Goal: Task Accomplishment & Management: Use online tool/utility

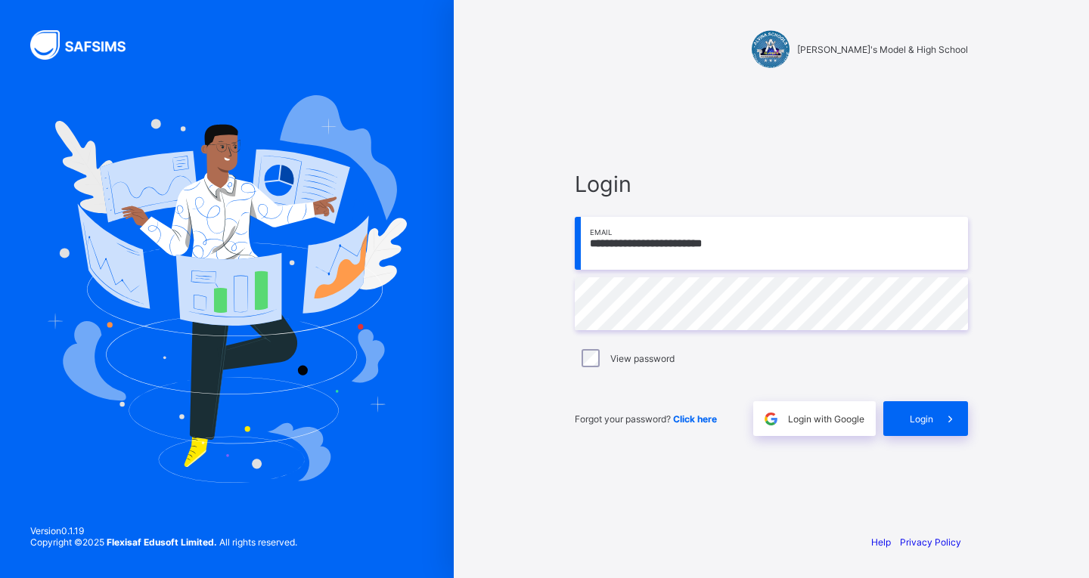
type input "**********"
click at [637, 358] on label "View password" at bounding box center [642, 358] width 64 height 11
click at [934, 417] on span at bounding box center [950, 418] width 35 height 35
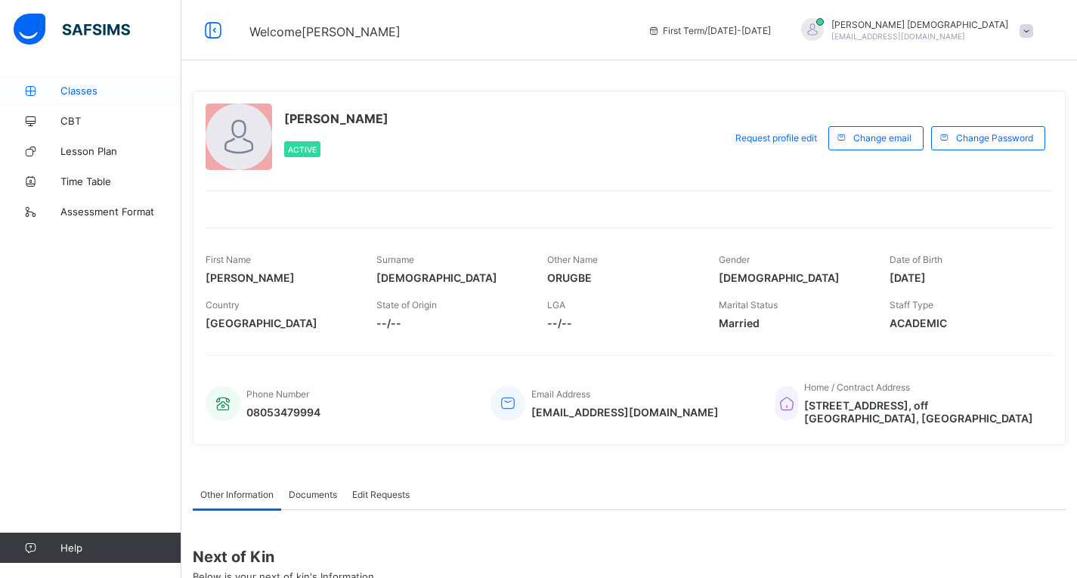
click at [71, 93] on span "Classes" at bounding box center [120, 91] width 121 height 12
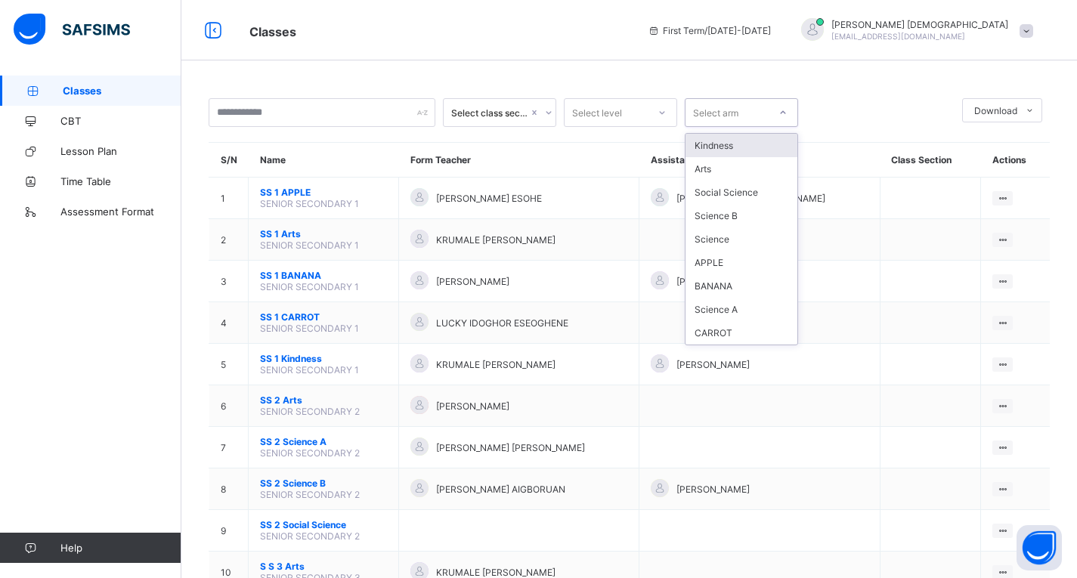
click at [779, 113] on icon at bounding box center [783, 112] width 9 height 15
click at [729, 171] on div "Arts" at bounding box center [742, 168] width 112 height 23
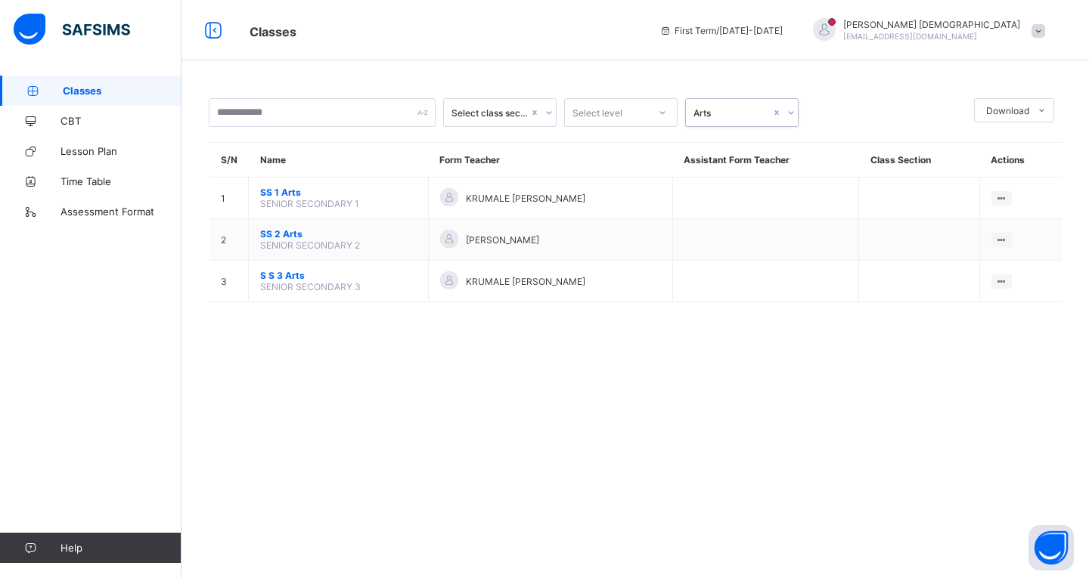
click at [663, 112] on icon at bounding box center [662, 112] width 9 height 15
click at [621, 166] on div "SS 2" at bounding box center [621, 168] width 112 height 23
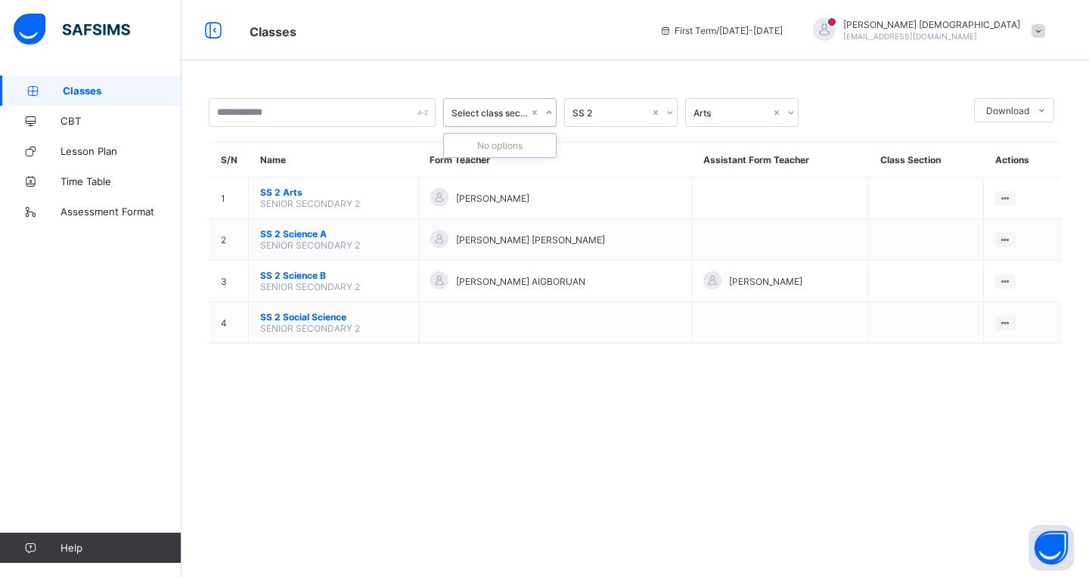
click at [547, 108] on icon at bounding box center [548, 112] width 9 height 15
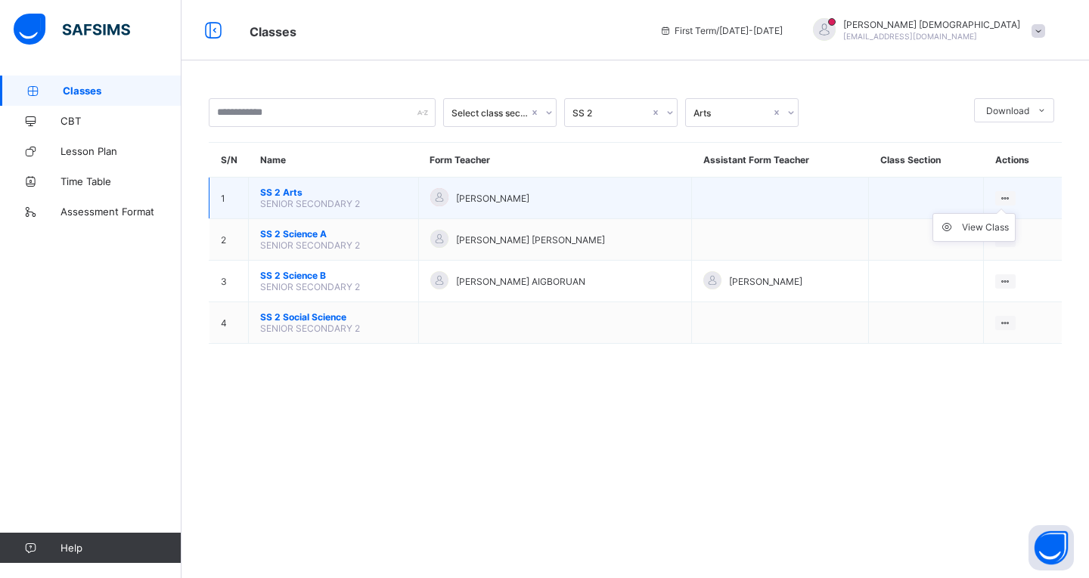
click at [1008, 195] on icon at bounding box center [1005, 198] width 13 height 11
click at [984, 226] on div "View Class" at bounding box center [985, 227] width 47 height 15
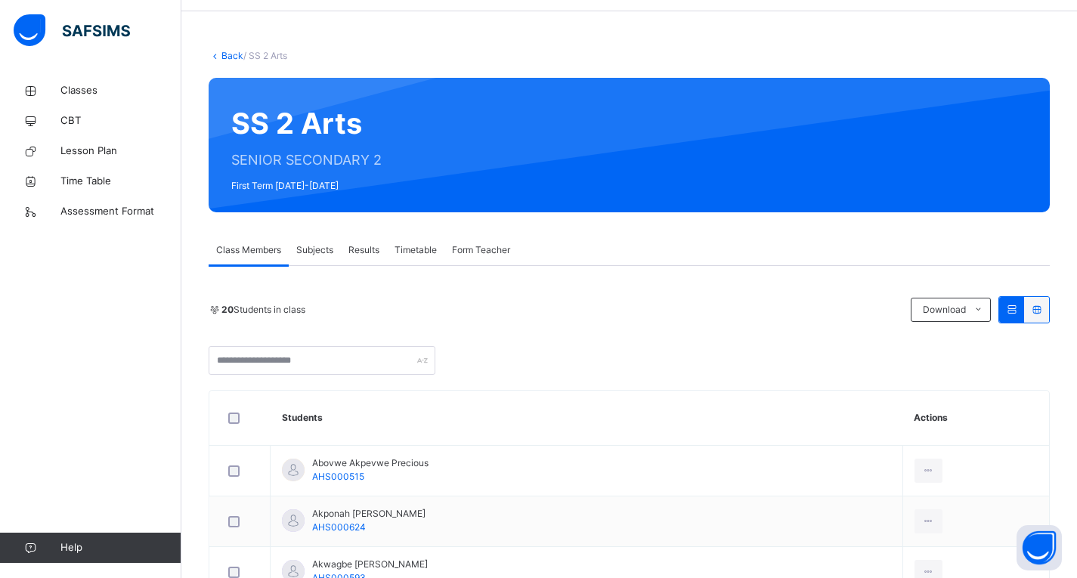
scroll to position [76, 0]
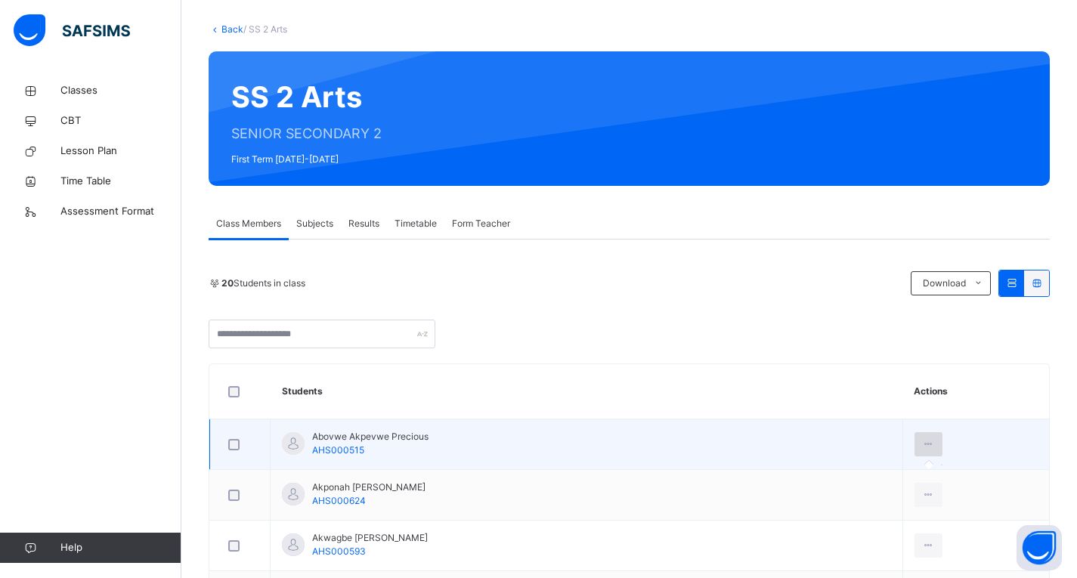
click at [922, 442] on icon at bounding box center [928, 445] width 13 height 14
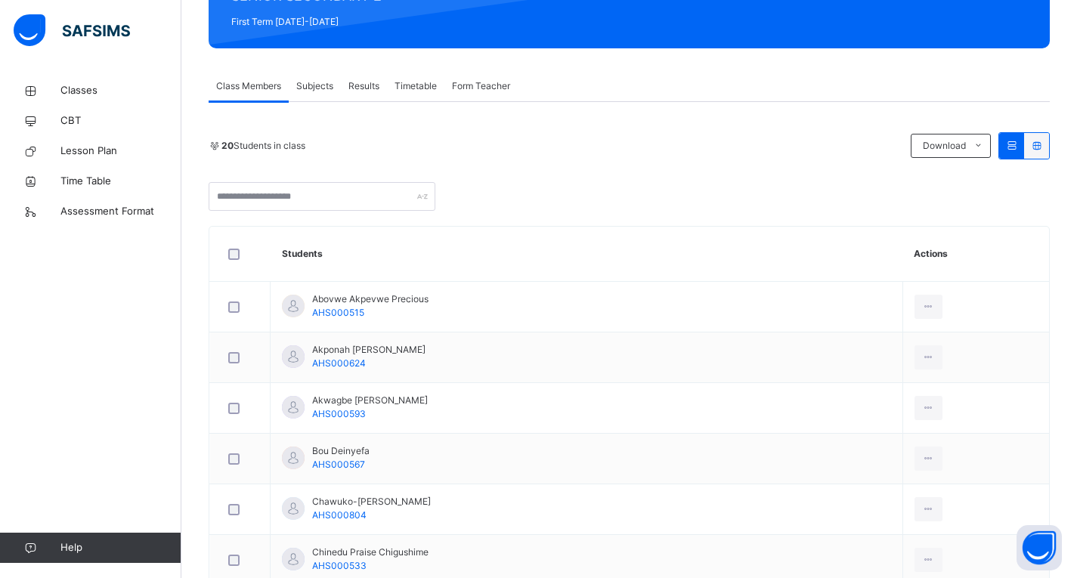
scroll to position [227, 0]
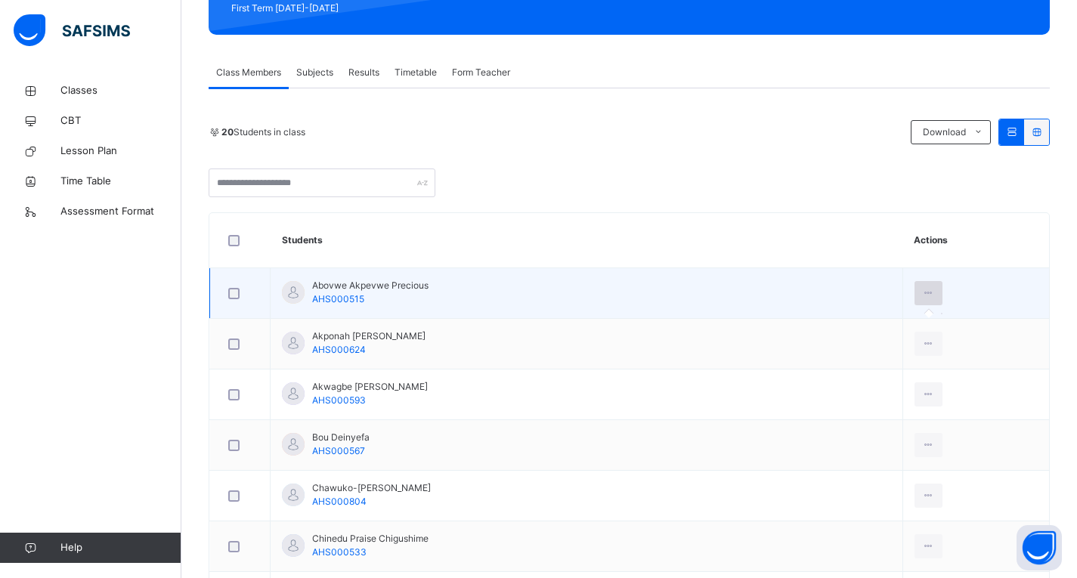
click at [922, 296] on icon at bounding box center [928, 294] width 13 height 14
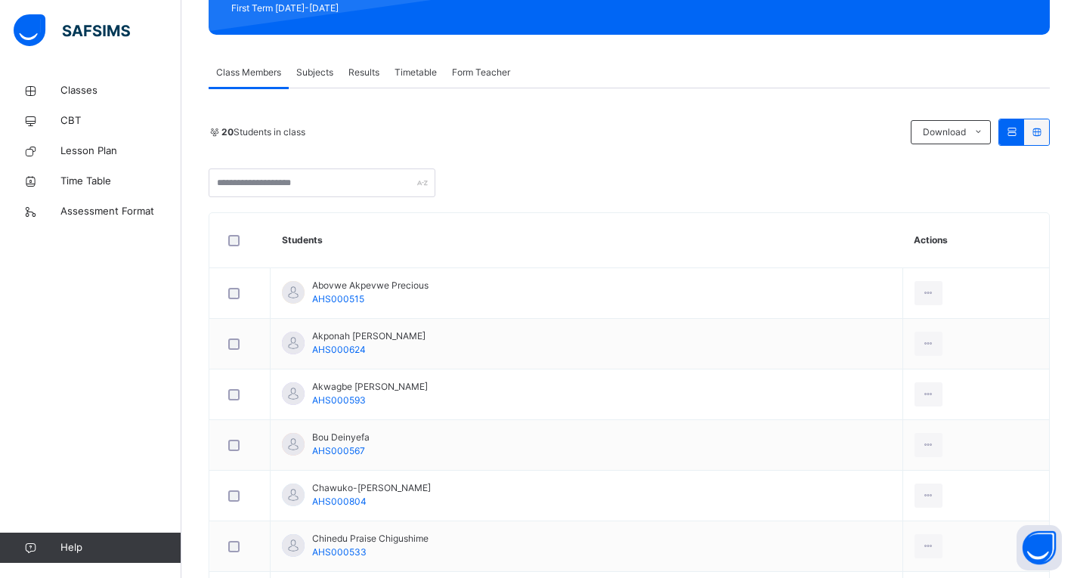
click at [321, 73] on span "Subjects" at bounding box center [314, 73] width 37 height 14
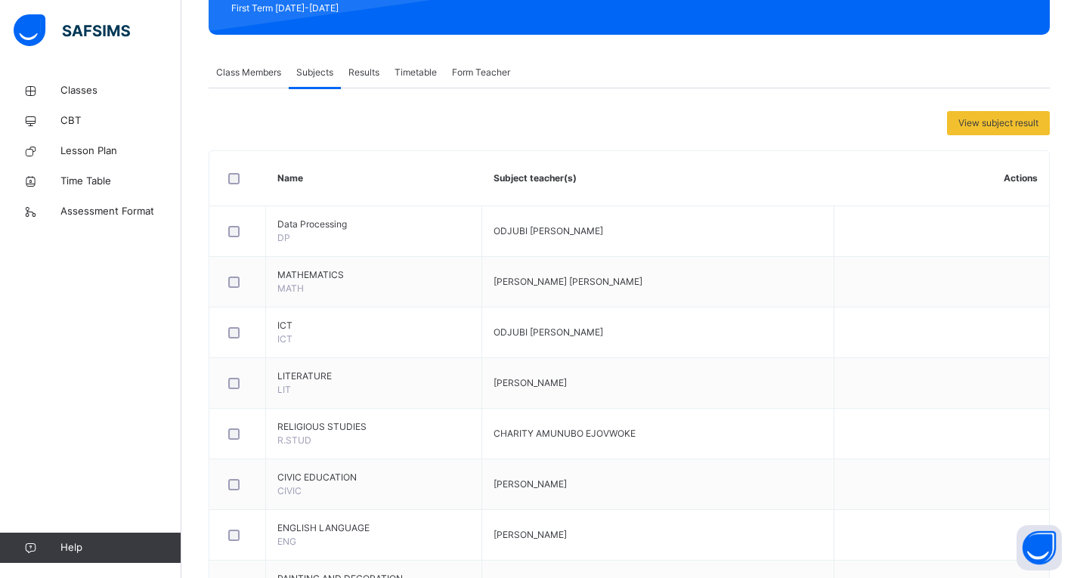
click at [367, 71] on span "Results" at bounding box center [363, 73] width 31 height 14
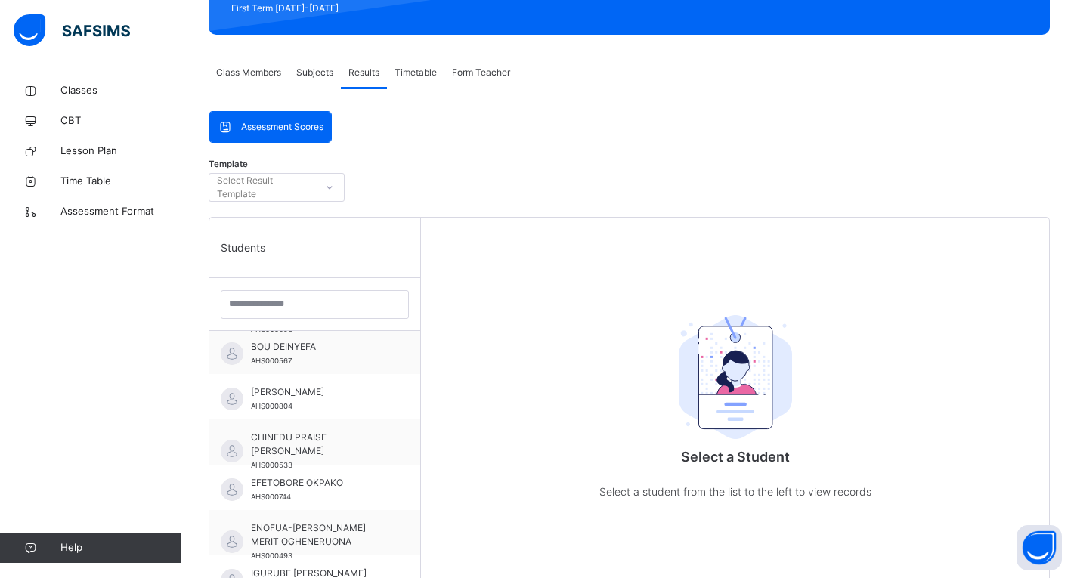
scroll to position [76, 0]
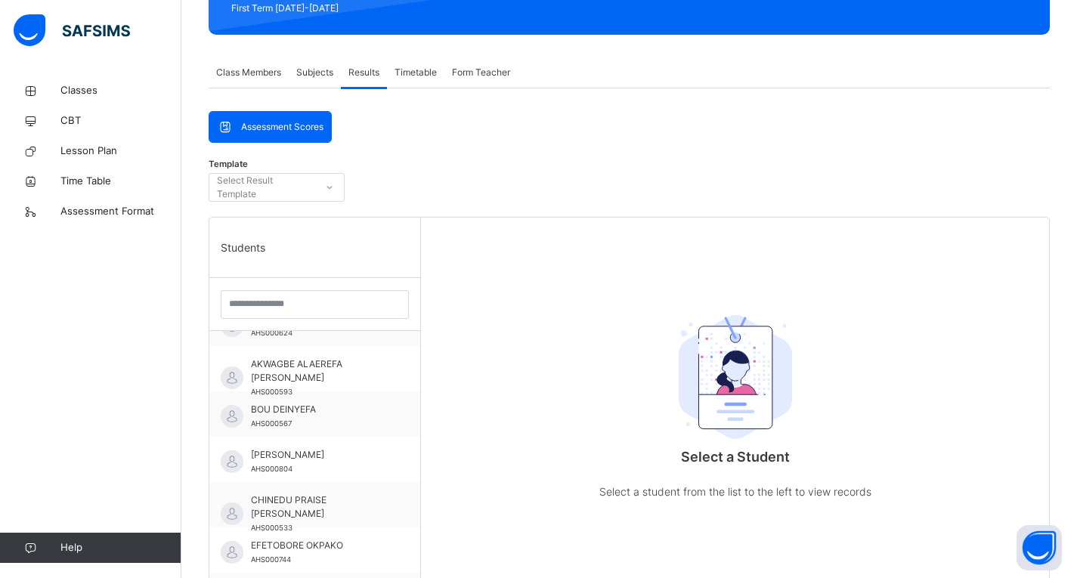
click at [422, 73] on span "Timetable" at bounding box center [416, 73] width 42 height 14
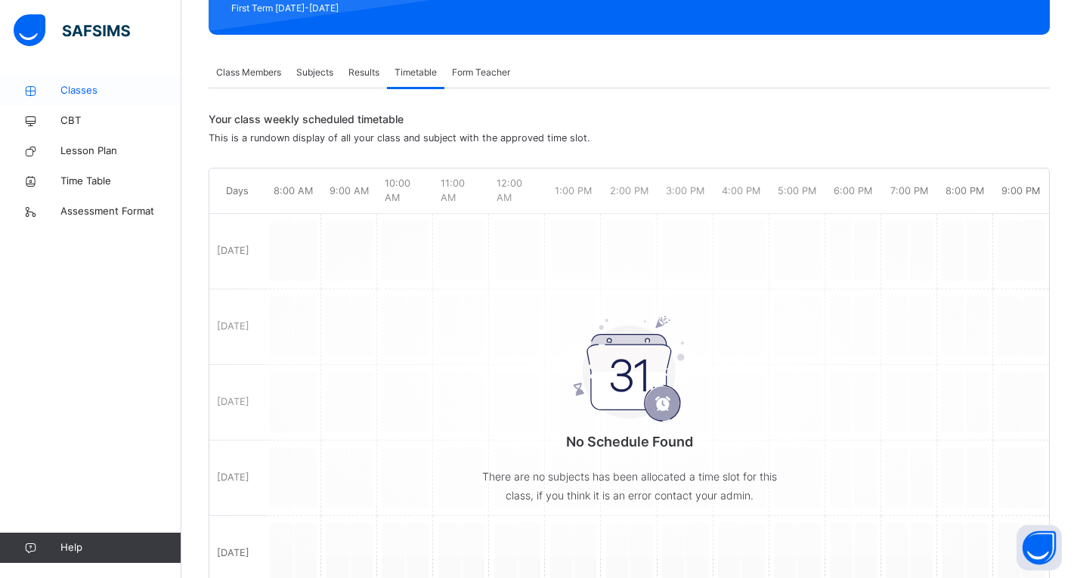
click at [94, 98] on link "Classes" at bounding box center [90, 91] width 181 height 30
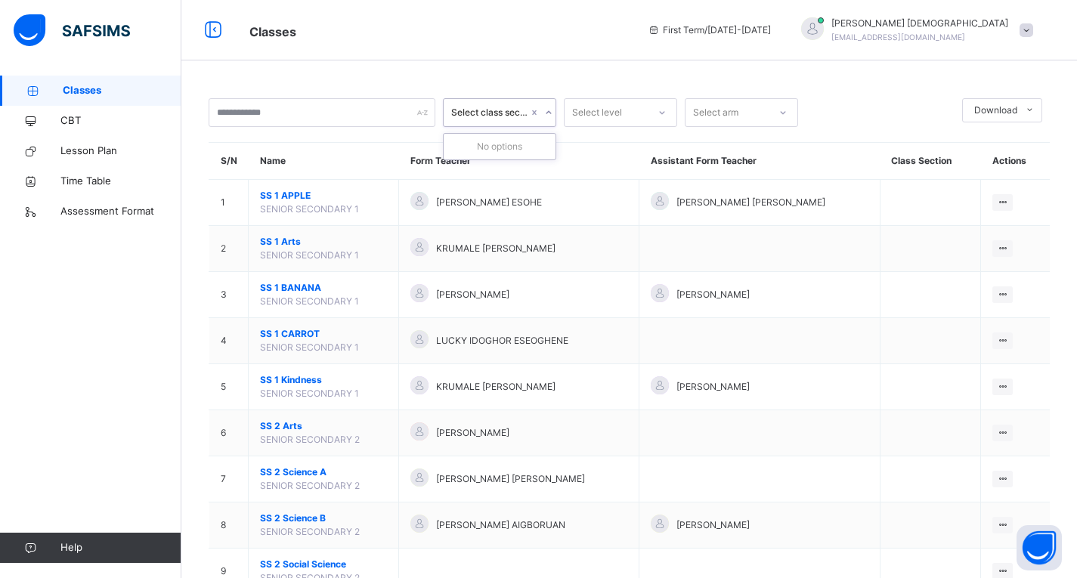
click at [547, 107] on div at bounding box center [548, 113] width 14 height 24
click at [664, 110] on icon at bounding box center [662, 112] width 9 height 15
click at [592, 177] on div "S S 3" at bounding box center [621, 173] width 112 height 26
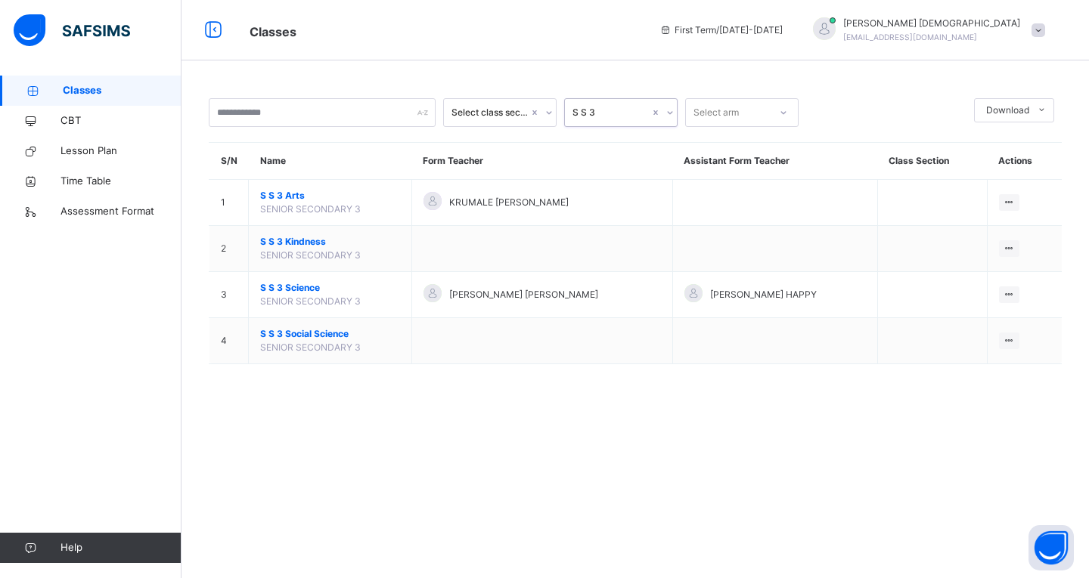
click at [782, 114] on icon at bounding box center [783, 112] width 9 height 15
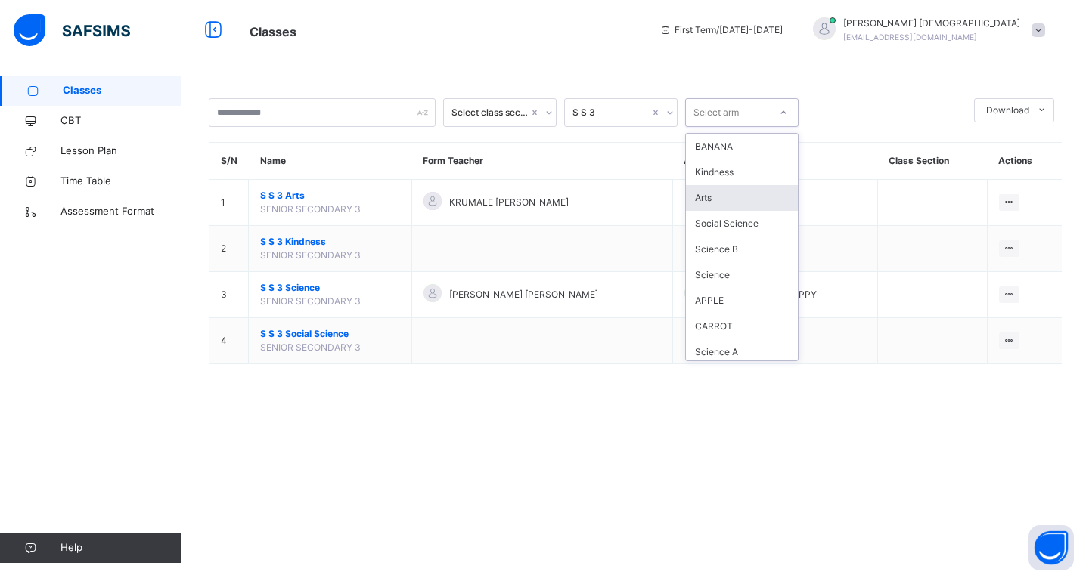
click at [710, 191] on div "Arts" at bounding box center [742, 198] width 112 height 26
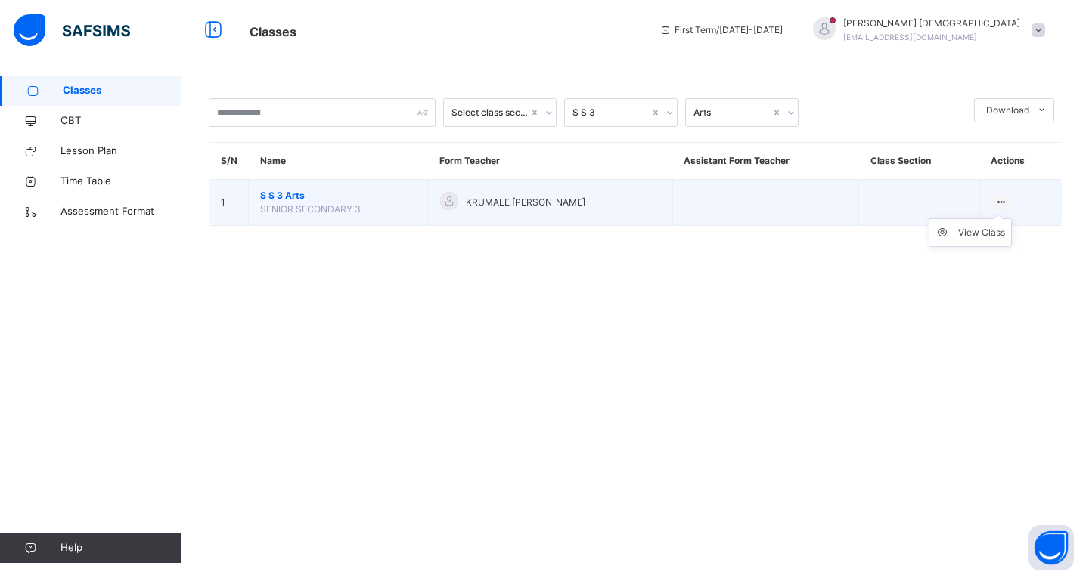
click at [1002, 218] on ul "View Class" at bounding box center [969, 232] width 83 height 29
click at [965, 230] on div "View Class" at bounding box center [981, 232] width 47 height 15
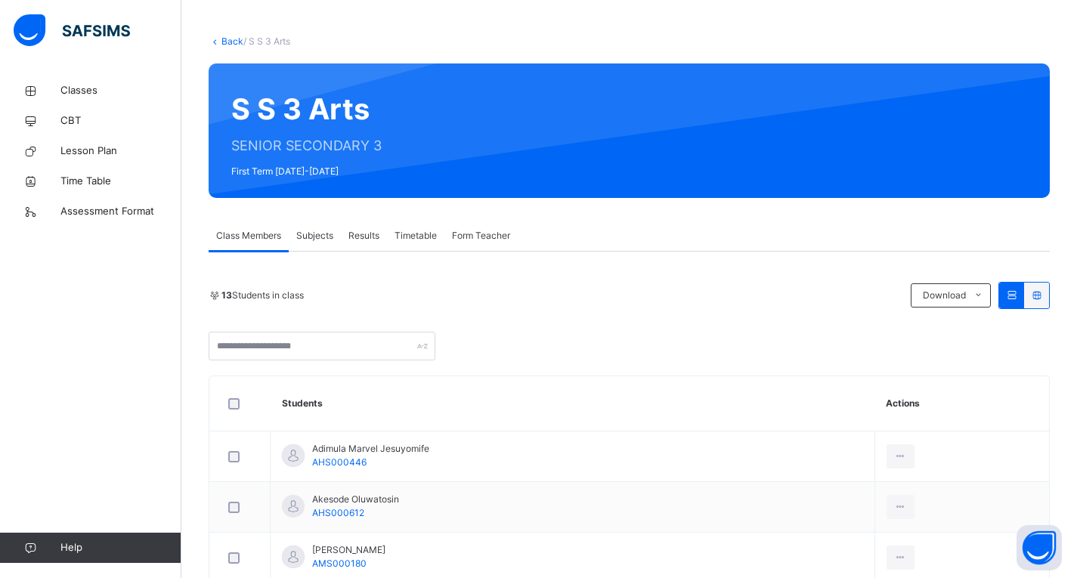
scroll to position [151, 0]
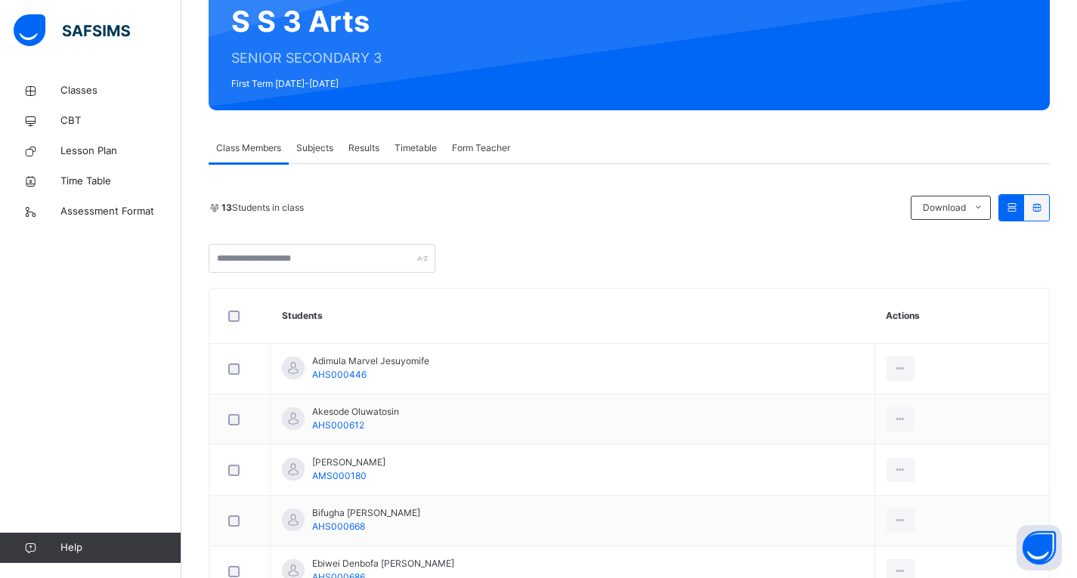
click at [324, 149] on span "Subjects" at bounding box center [314, 148] width 37 height 14
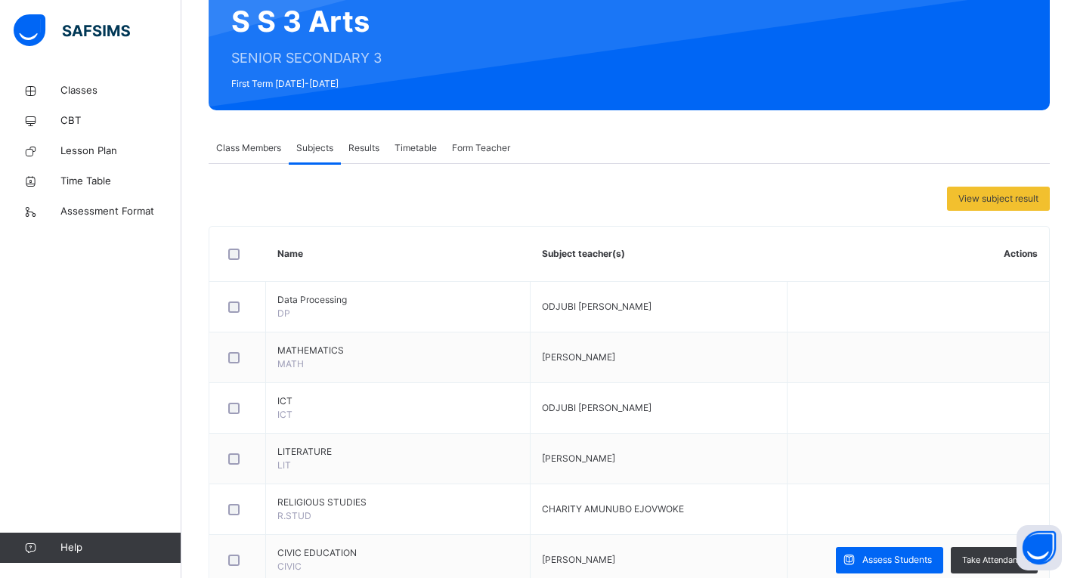
click at [258, 144] on span "Class Members" at bounding box center [248, 148] width 65 height 14
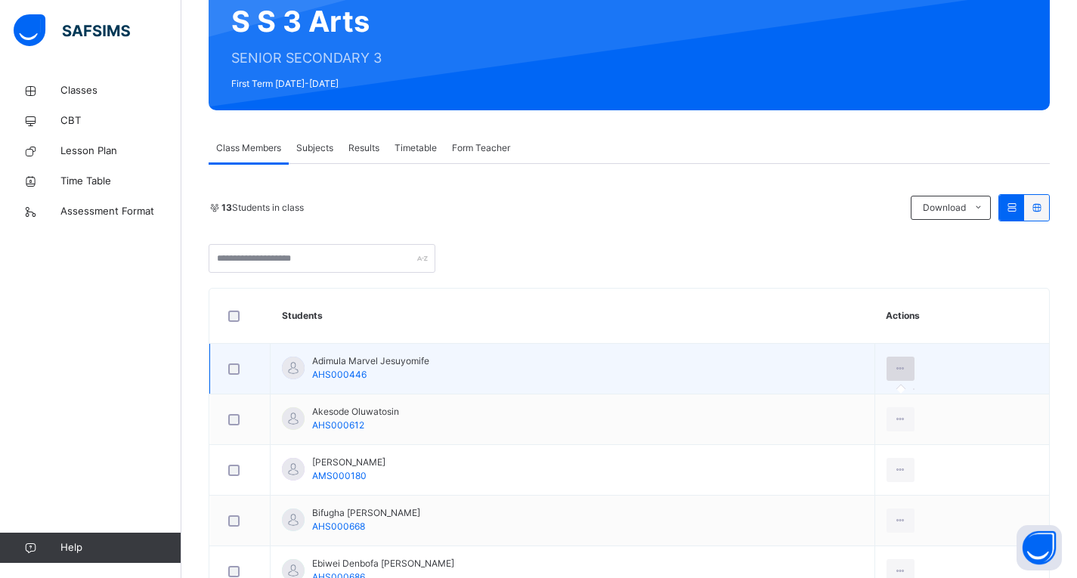
click at [907, 366] on icon at bounding box center [900, 369] width 13 height 14
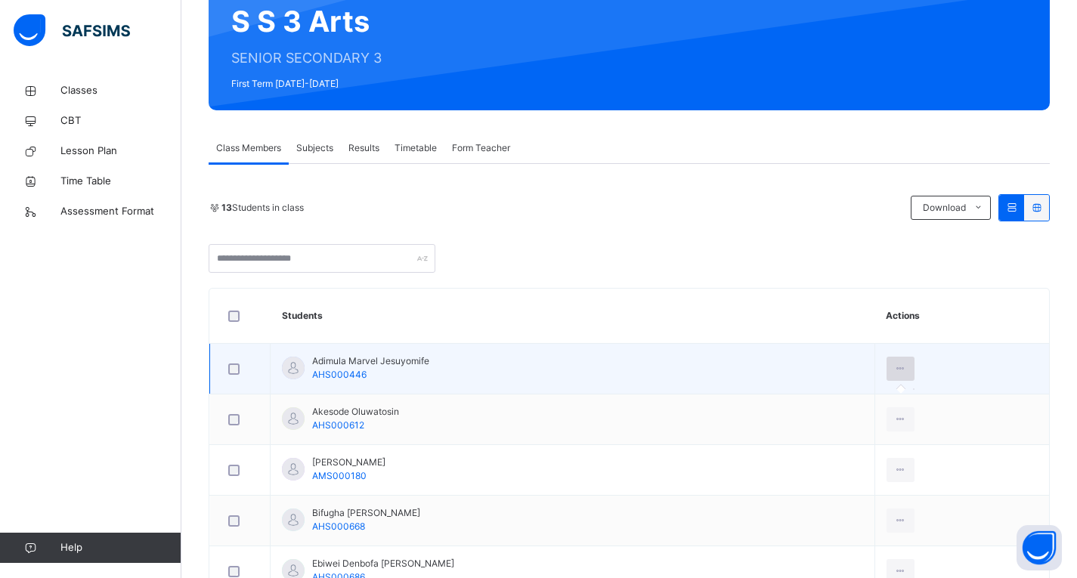
click at [907, 366] on icon at bounding box center [900, 369] width 13 height 14
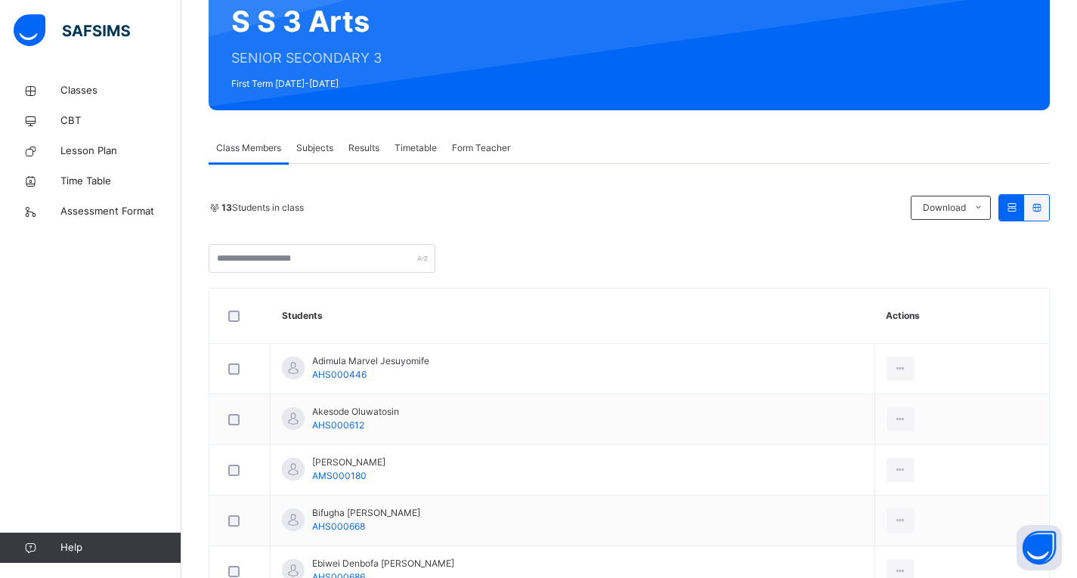
click at [324, 147] on span "Subjects" at bounding box center [314, 148] width 37 height 14
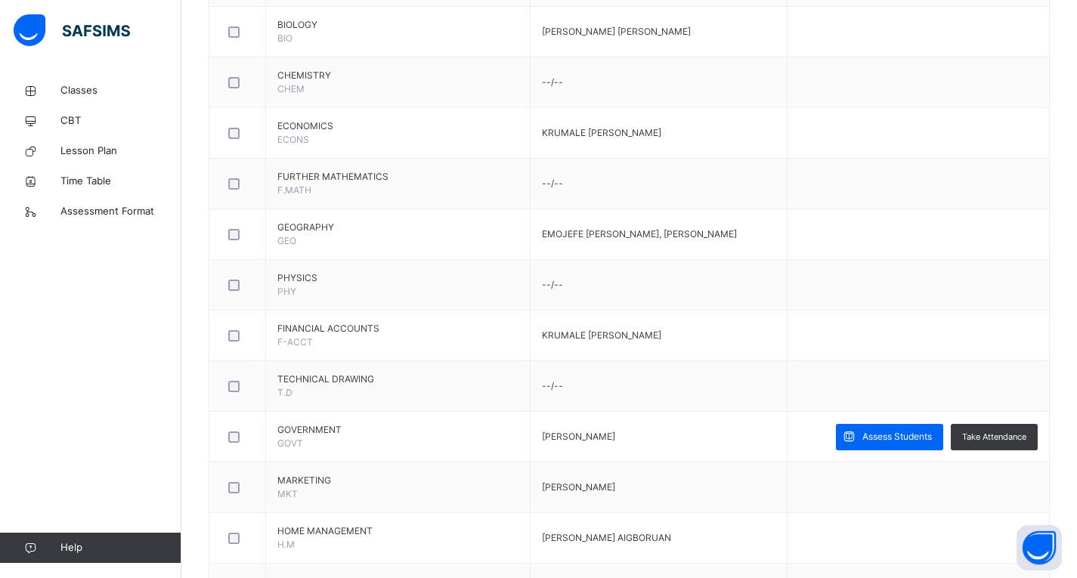
scroll to position [907, 0]
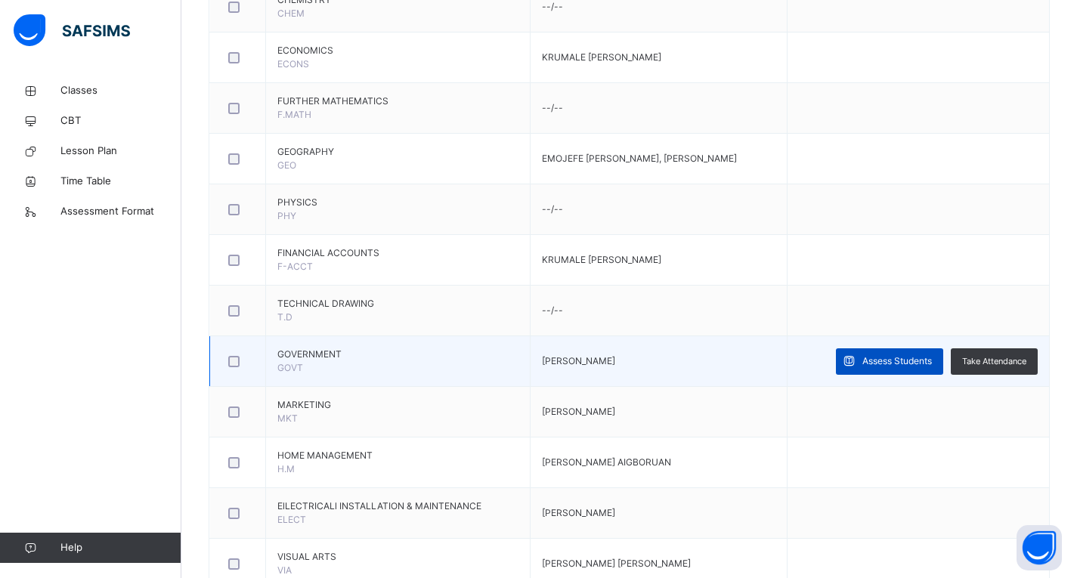
click at [903, 367] on span "Assess Students" at bounding box center [898, 362] width 70 height 14
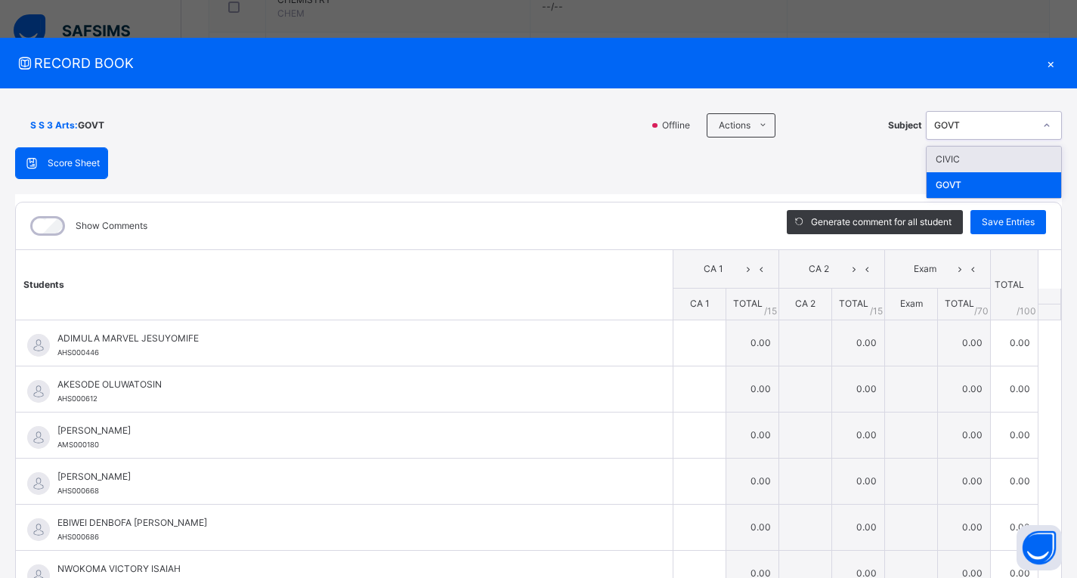
click at [1042, 121] on icon at bounding box center [1046, 125] width 9 height 15
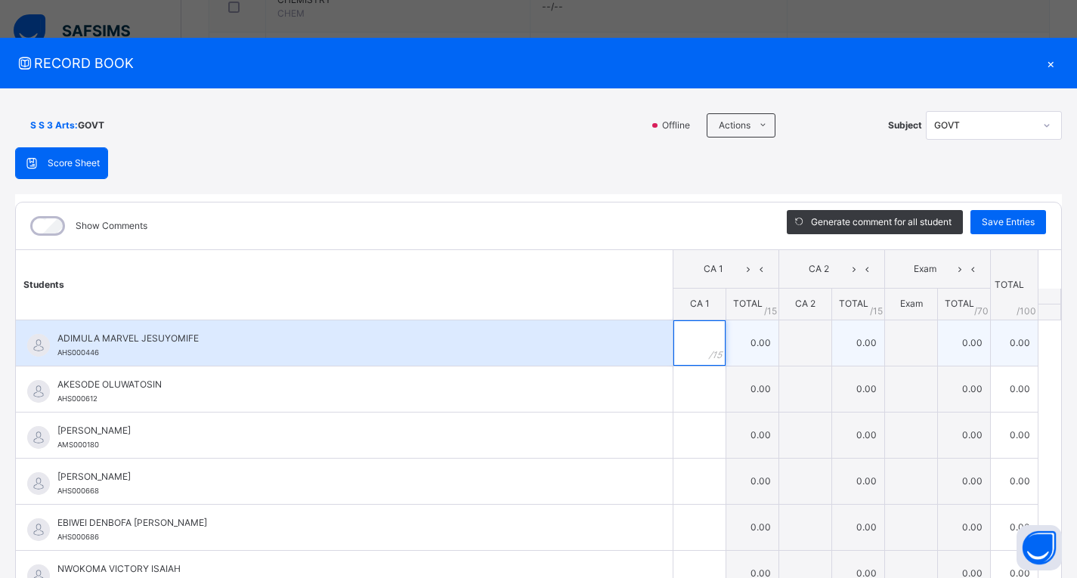
click at [687, 339] on input "text" at bounding box center [700, 343] width 52 height 45
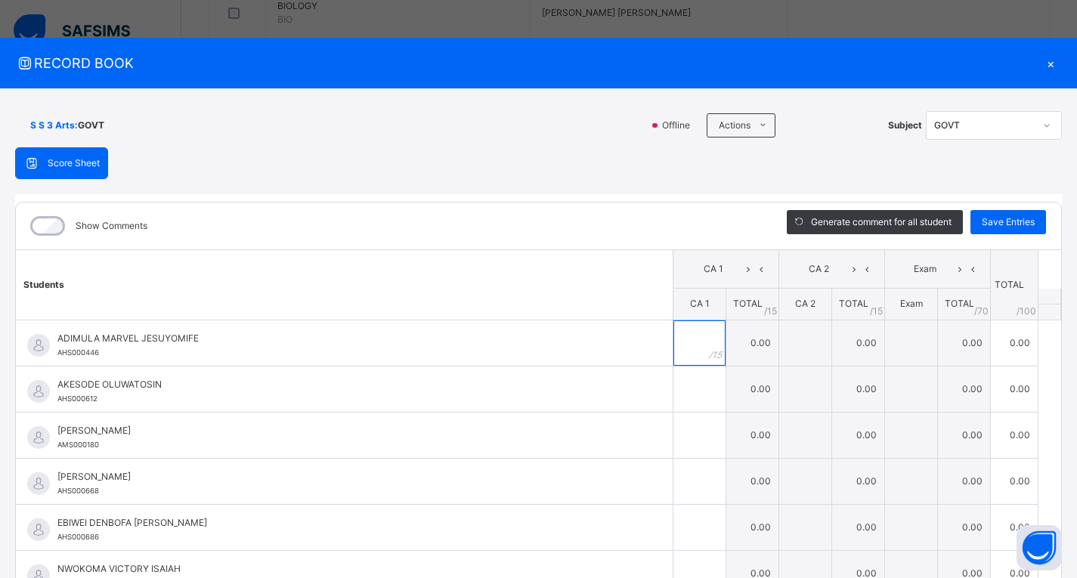
scroll to position [756, 0]
click at [688, 339] on input "text" at bounding box center [700, 343] width 52 height 45
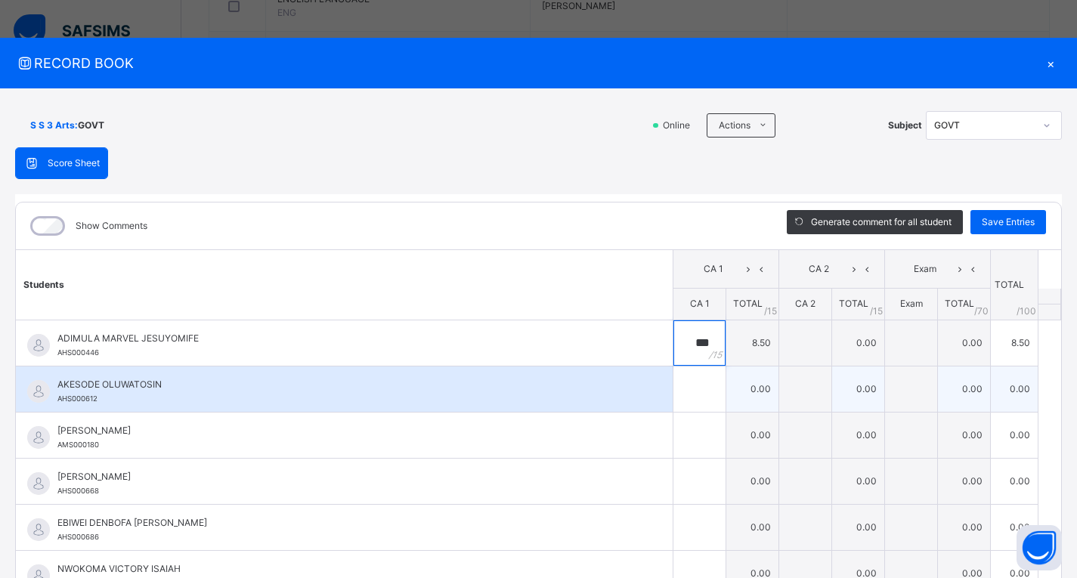
type input "***"
click at [680, 381] on input "text" at bounding box center [700, 389] width 52 height 45
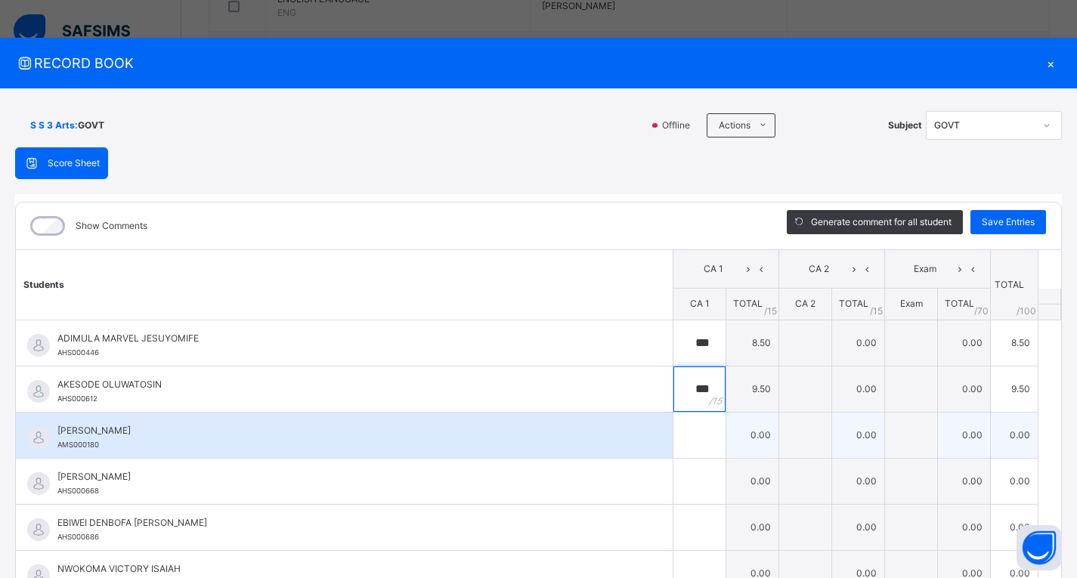
type input "***"
click at [674, 438] on input "text" at bounding box center [700, 435] width 52 height 45
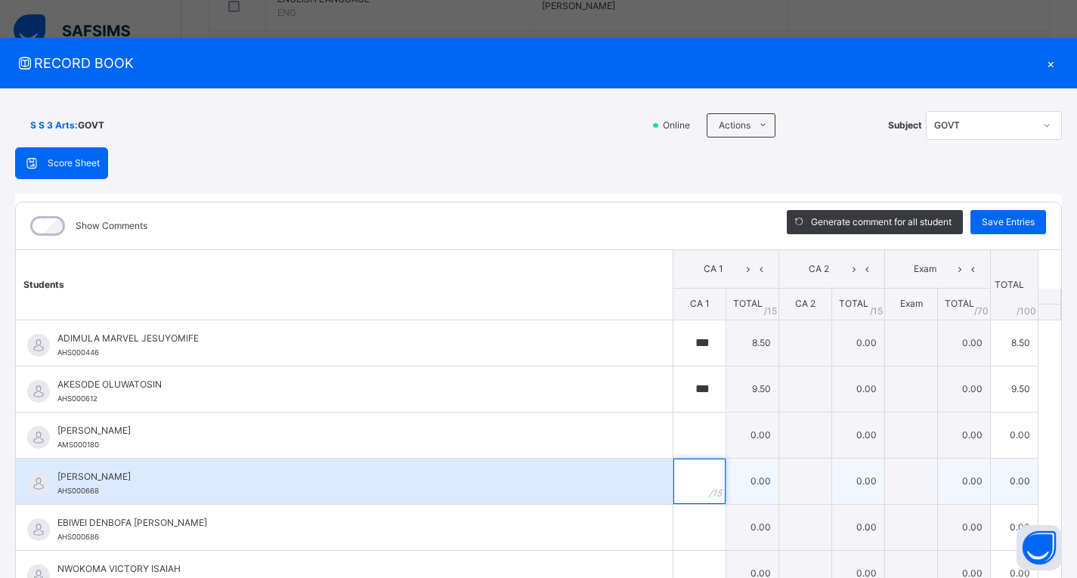
click at [679, 490] on input "text" at bounding box center [700, 481] width 52 height 45
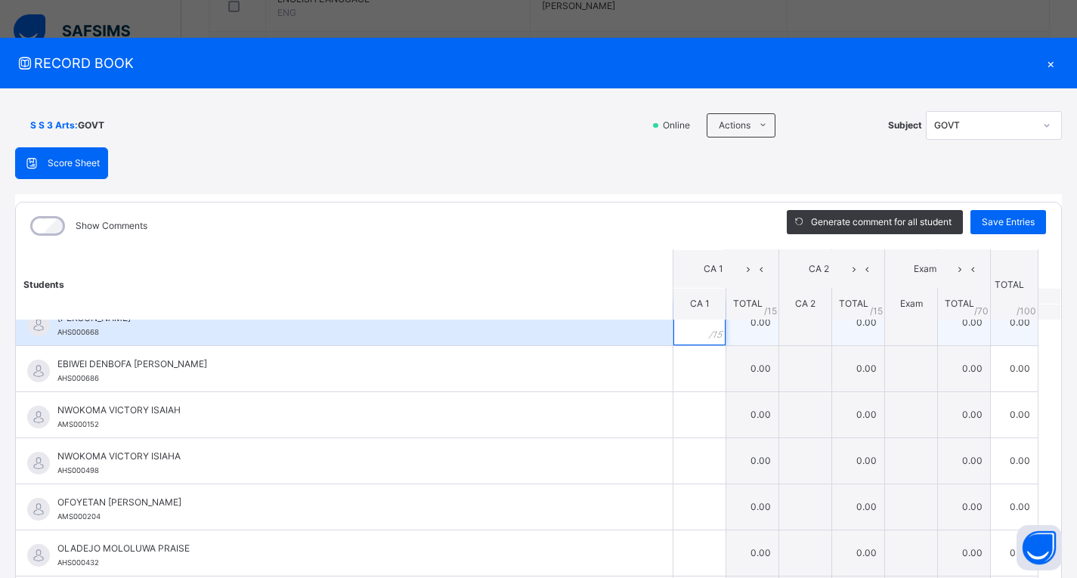
scroll to position [76, 0]
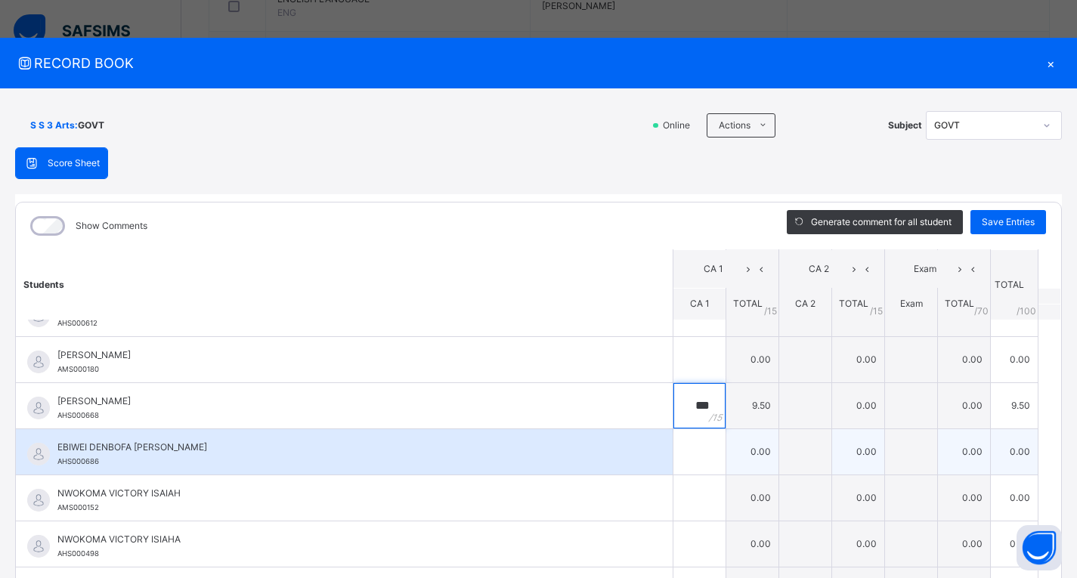
type input "***"
click at [684, 455] on input "text" at bounding box center [700, 451] width 52 height 45
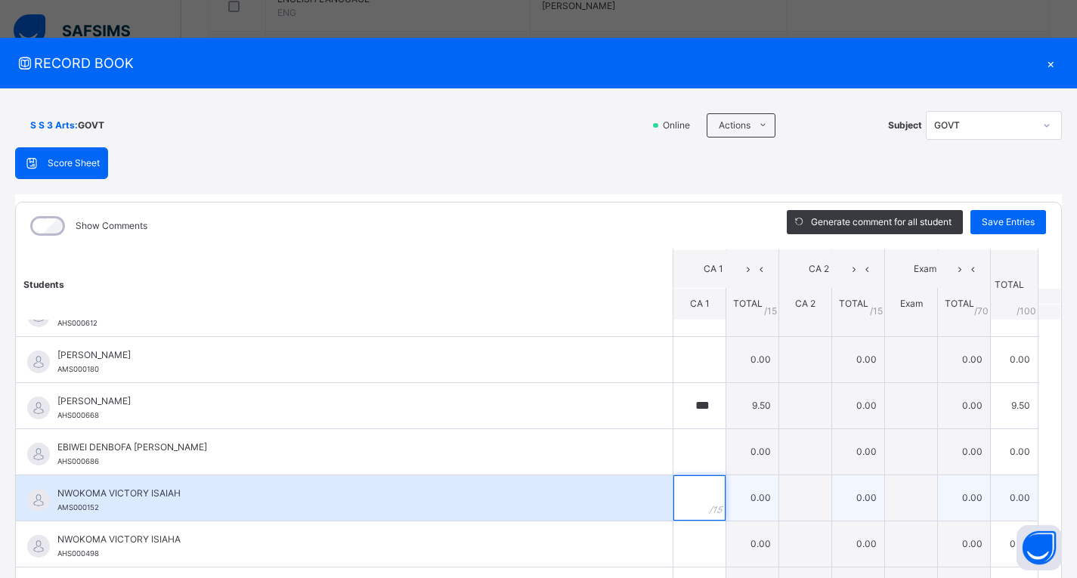
click at [678, 501] on input "text" at bounding box center [700, 497] width 52 height 45
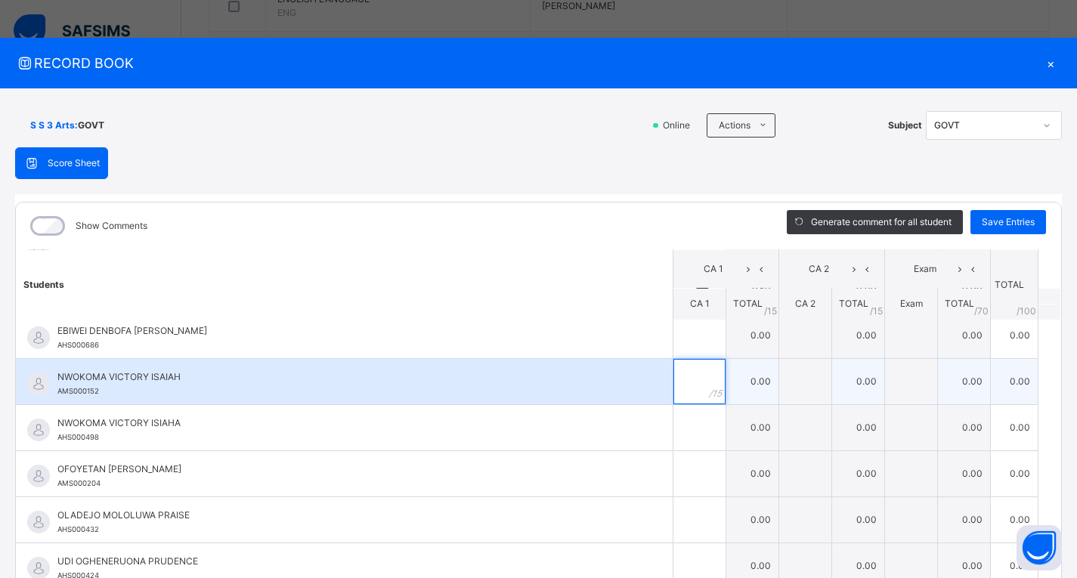
scroll to position [227, 0]
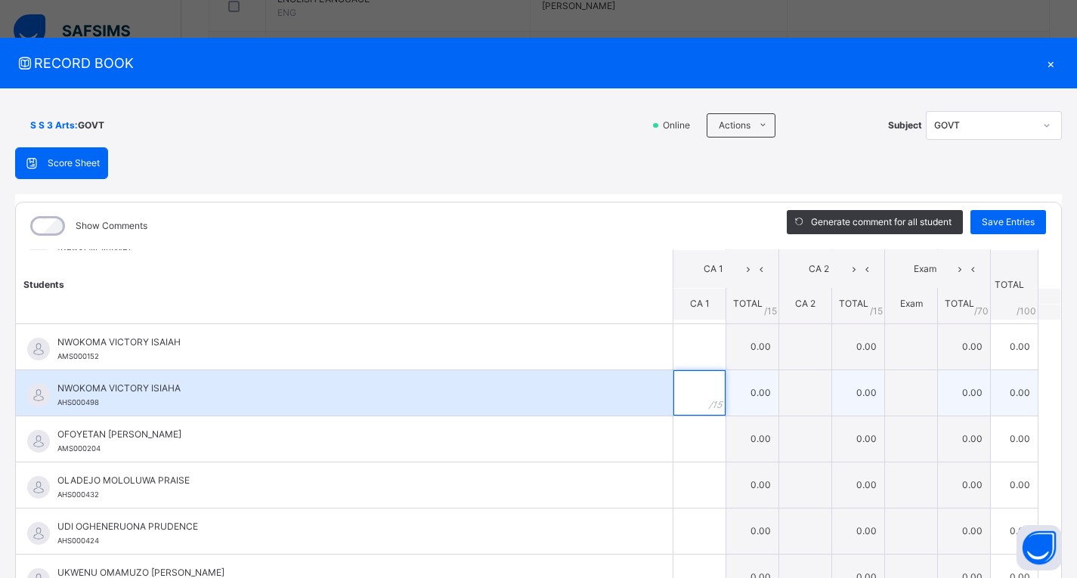
click at [684, 402] on input "text" at bounding box center [700, 392] width 52 height 45
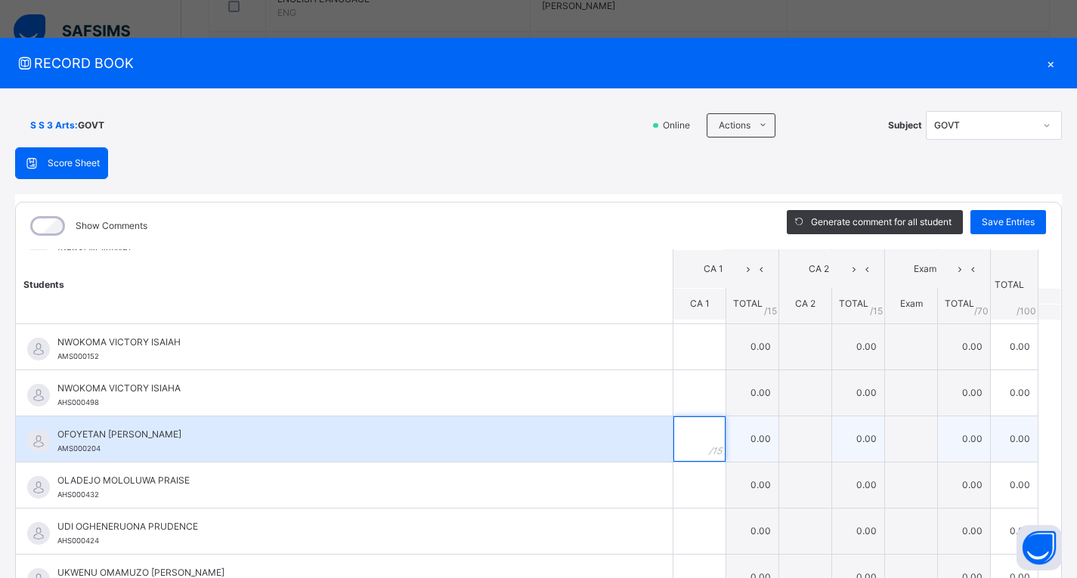
click at [680, 437] on input "text" at bounding box center [700, 439] width 52 height 45
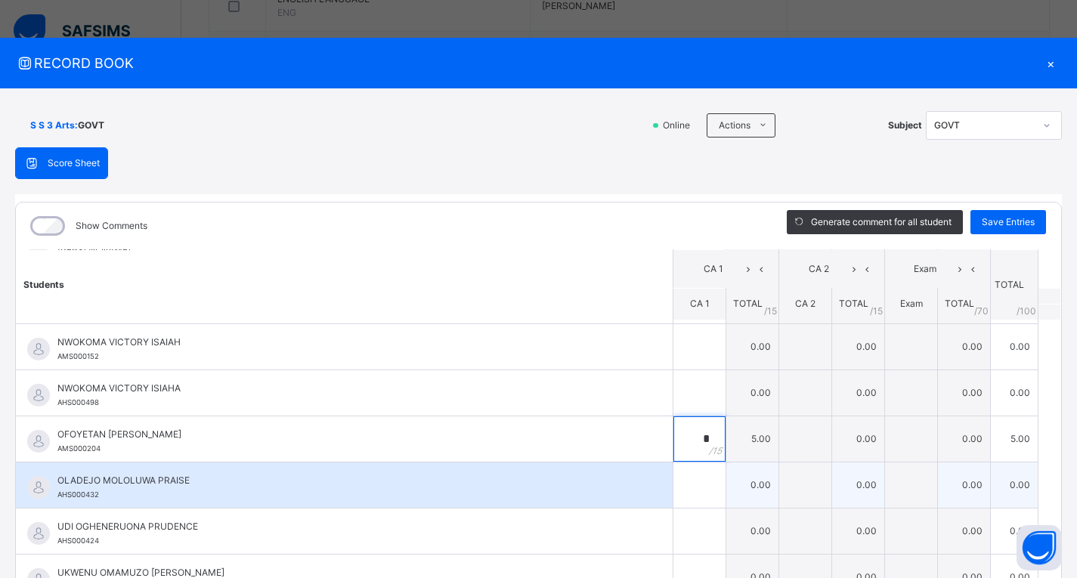
type input "*"
click at [680, 489] on input "text" at bounding box center [700, 485] width 52 height 45
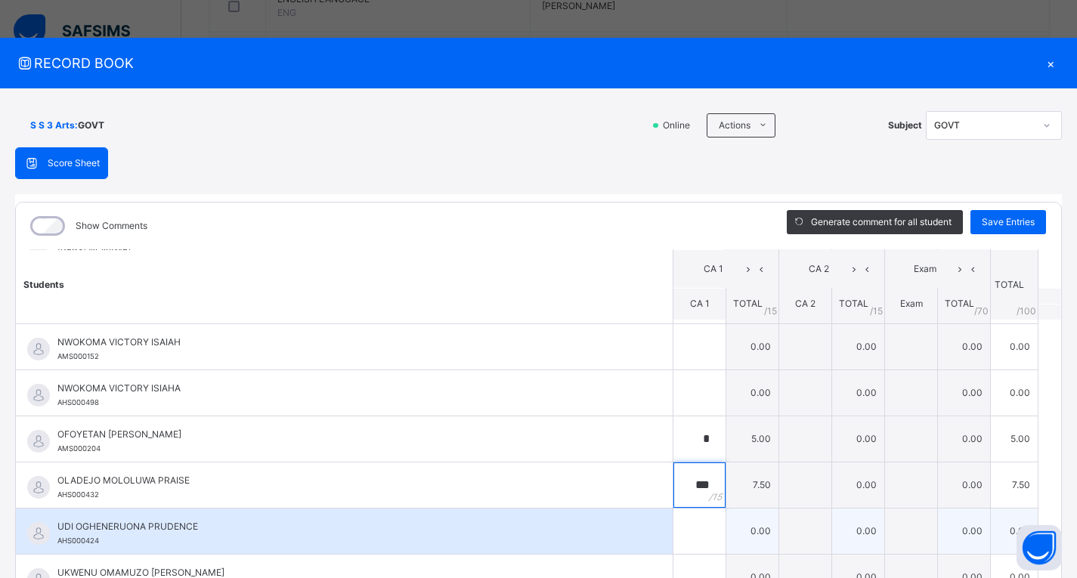
type input "***"
click at [679, 534] on input "text" at bounding box center [700, 531] width 52 height 45
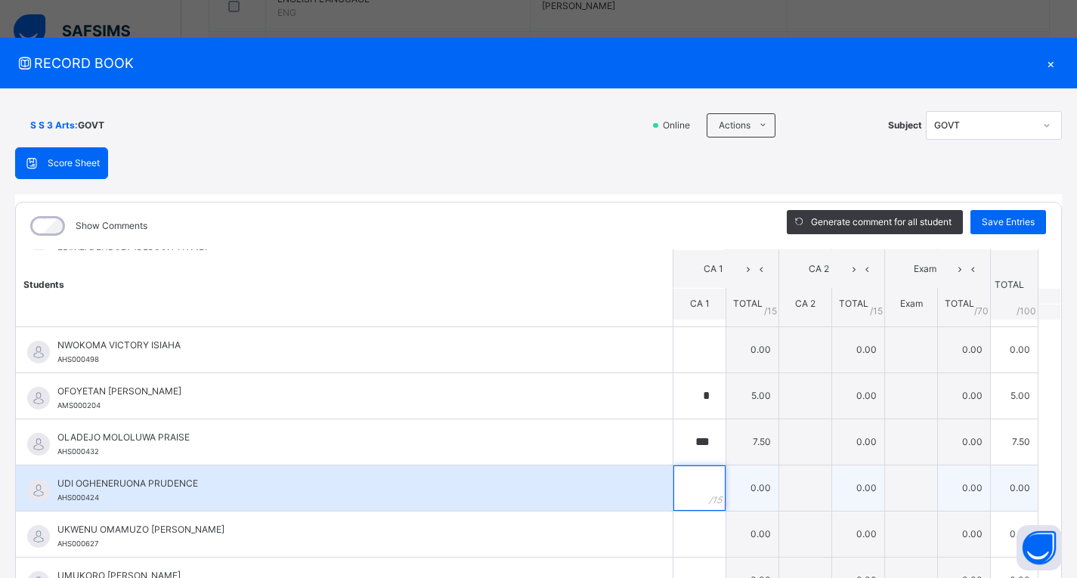
scroll to position [293, 0]
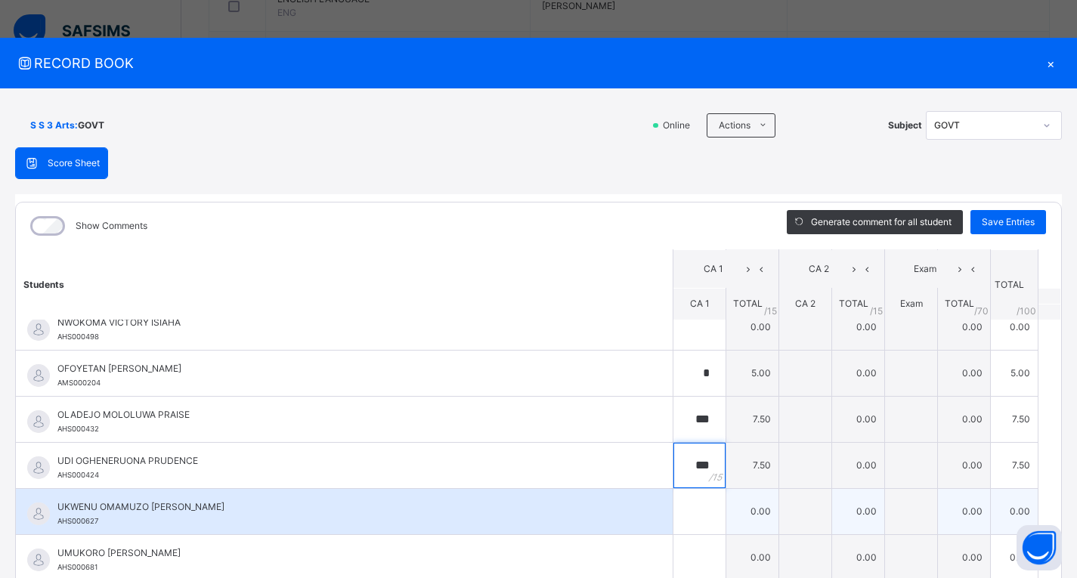
type input "***"
click at [683, 508] on input "text" at bounding box center [700, 511] width 52 height 45
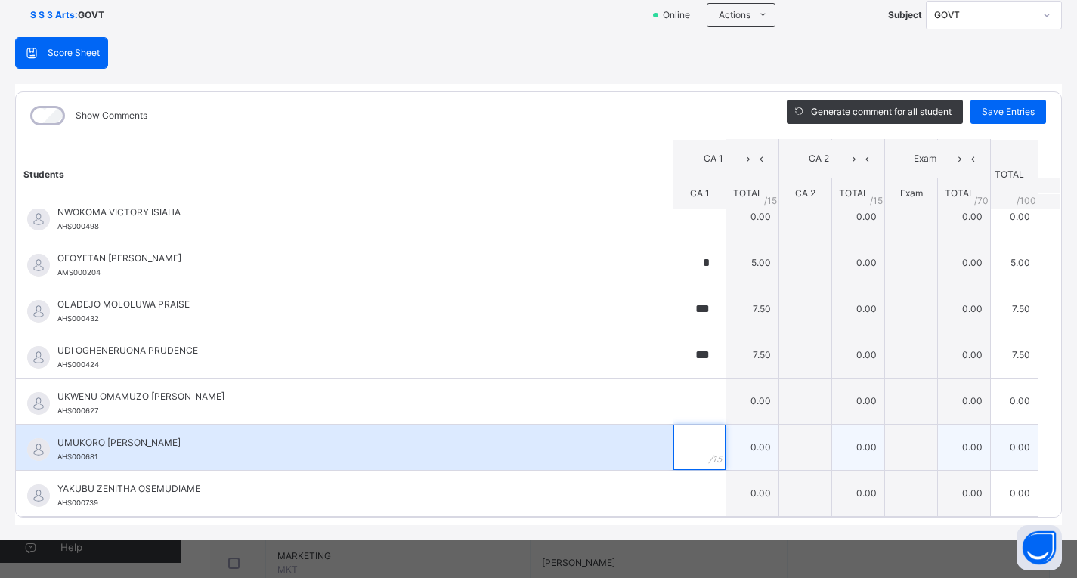
click at [682, 447] on input "text" at bounding box center [700, 447] width 52 height 45
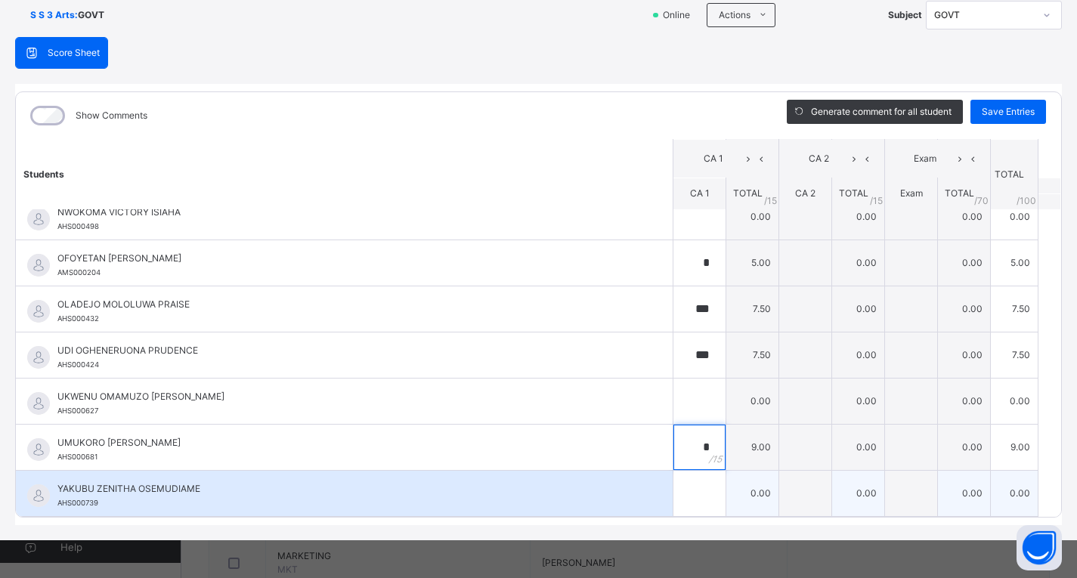
type input "*"
click at [681, 494] on input "text" at bounding box center [700, 493] width 52 height 45
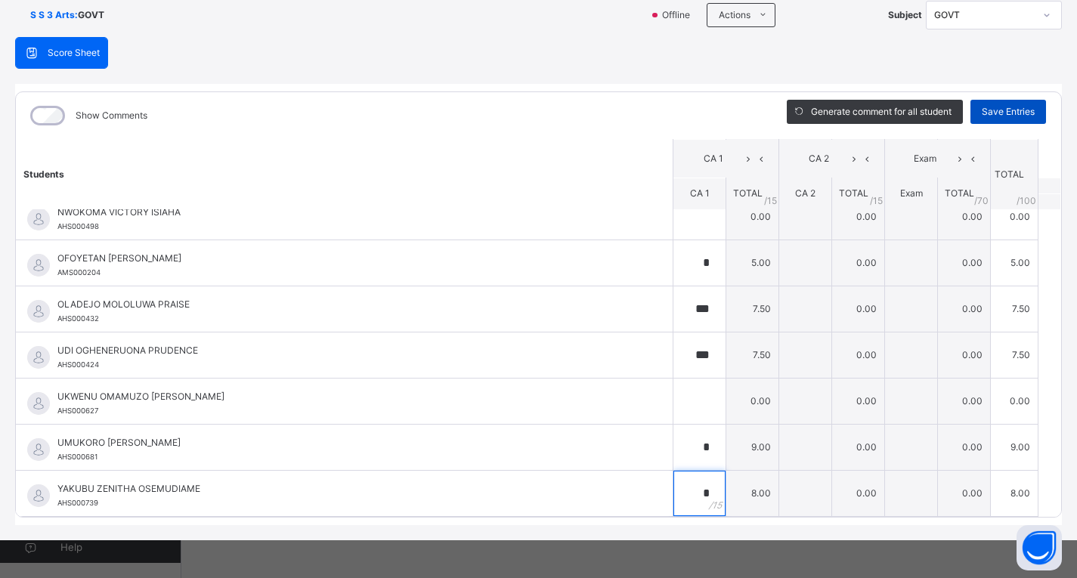
type input "*"
click at [1002, 109] on span "Save Entries" at bounding box center [1008, 112] width 53 height 14
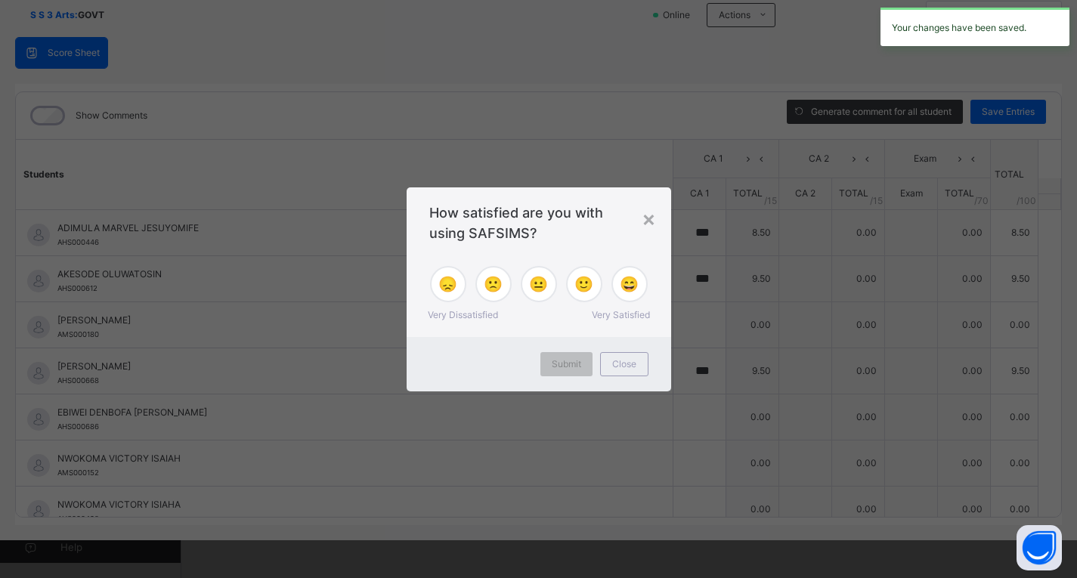
type input "***"
type input "*"
type input "***"
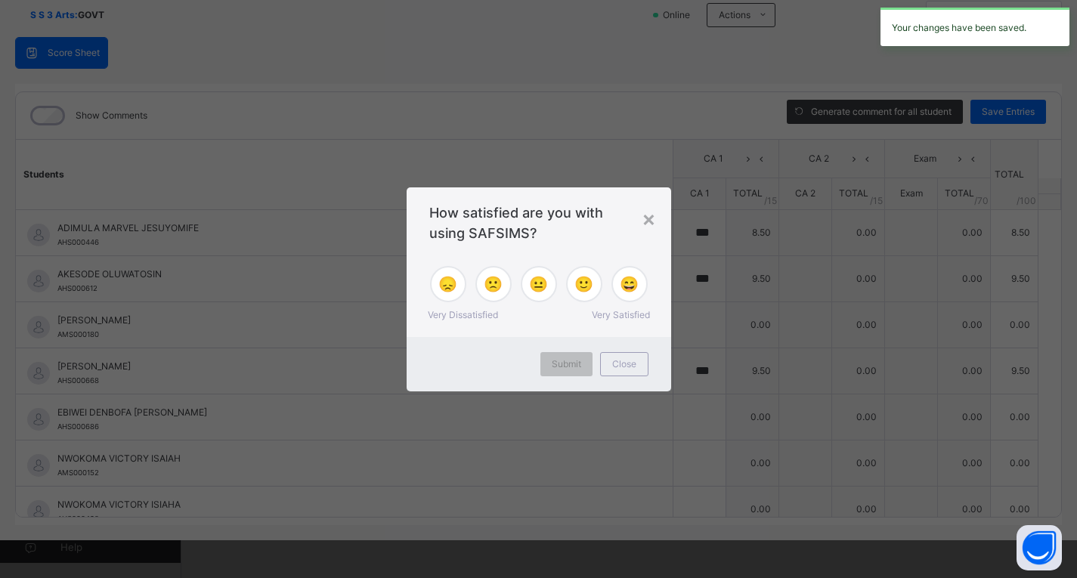
type input "***"
type input "*"
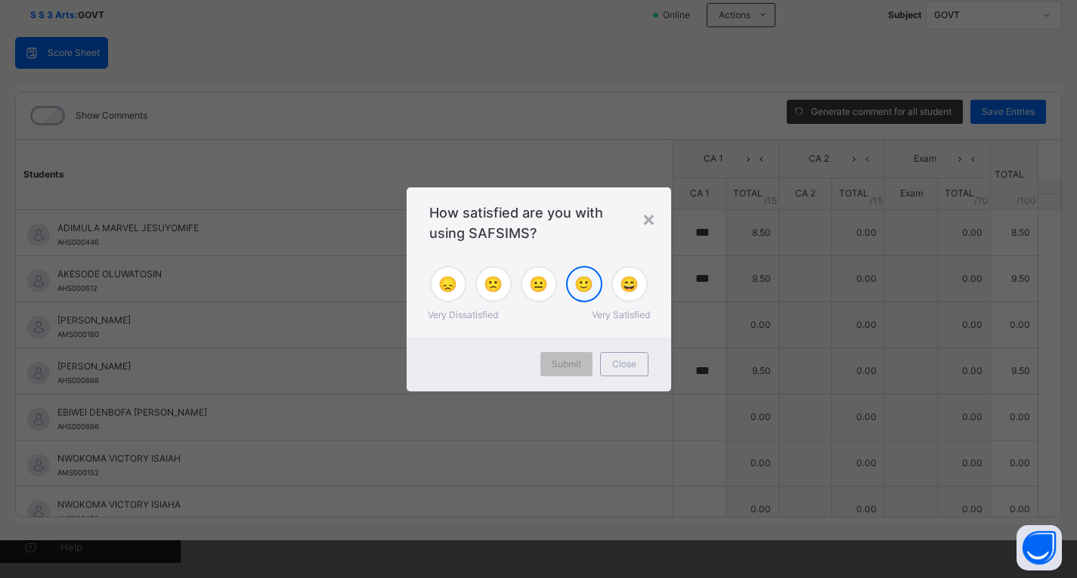
click at [587, 280] on span "🙂" at bounding box center [584, 284] width 19 height 23
click at [581, 372] on div "Submit" at bounding box center [567, 364] width 52 height 24
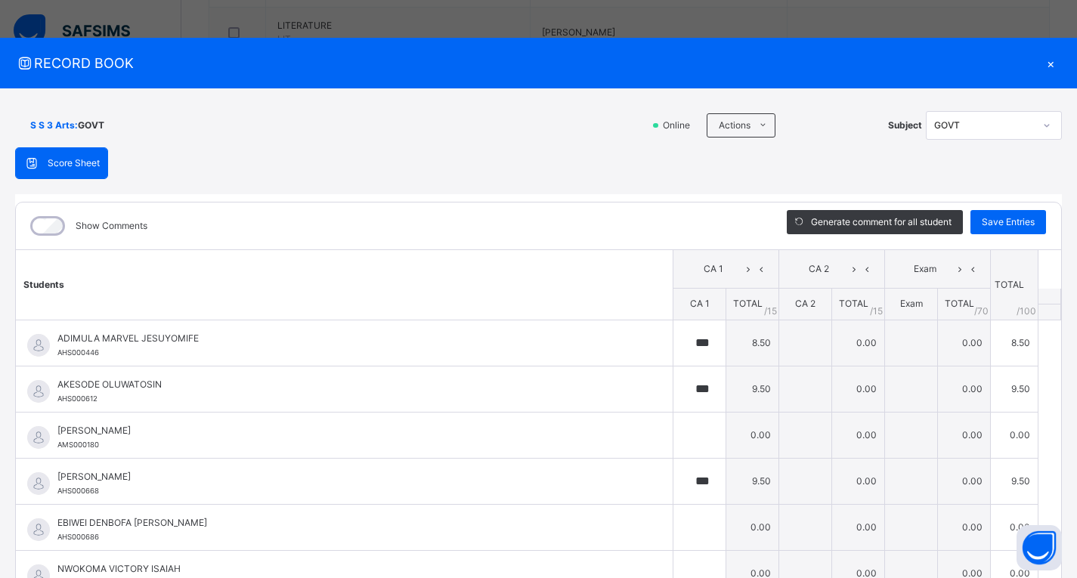
scroll to position [352, 0]
click at [1045, 64] on div "×" at bounding box center [1050, 63] width 23 height 20
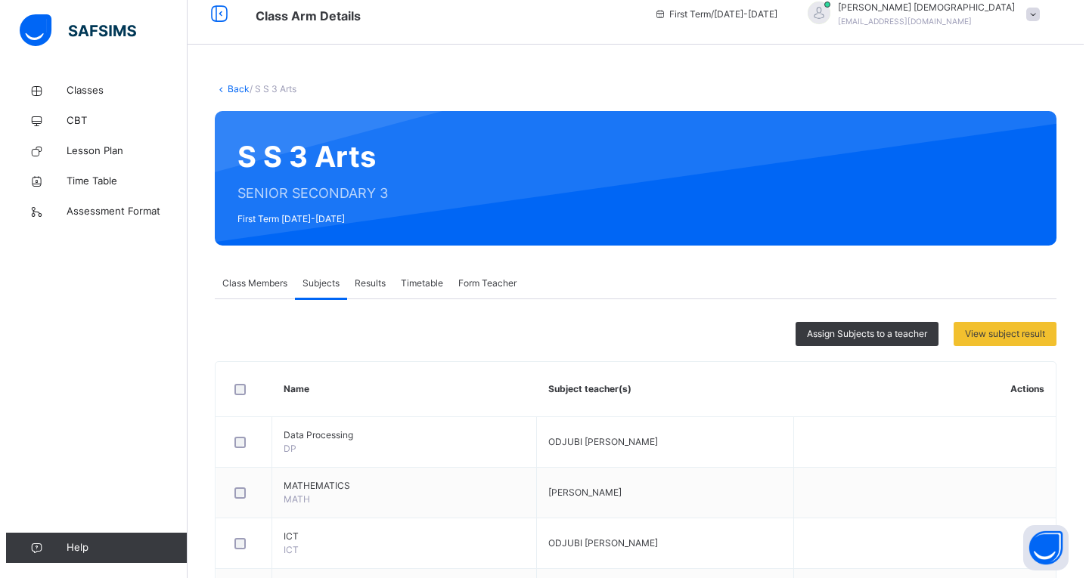
scroll to position [0, 0]
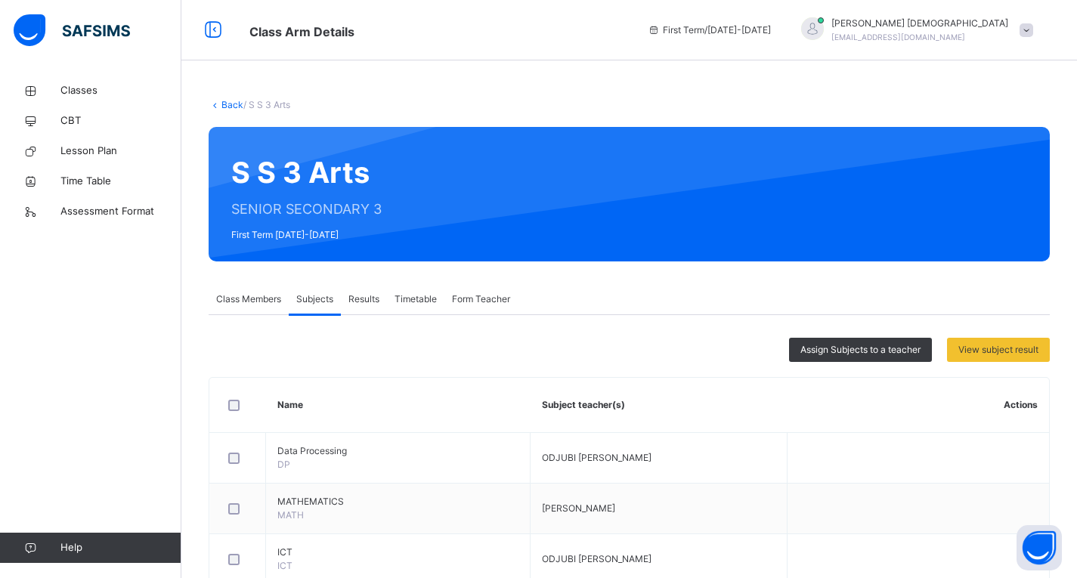
click at [1033, 29] on span at bounding box center [1027, 30] width 14 height 14
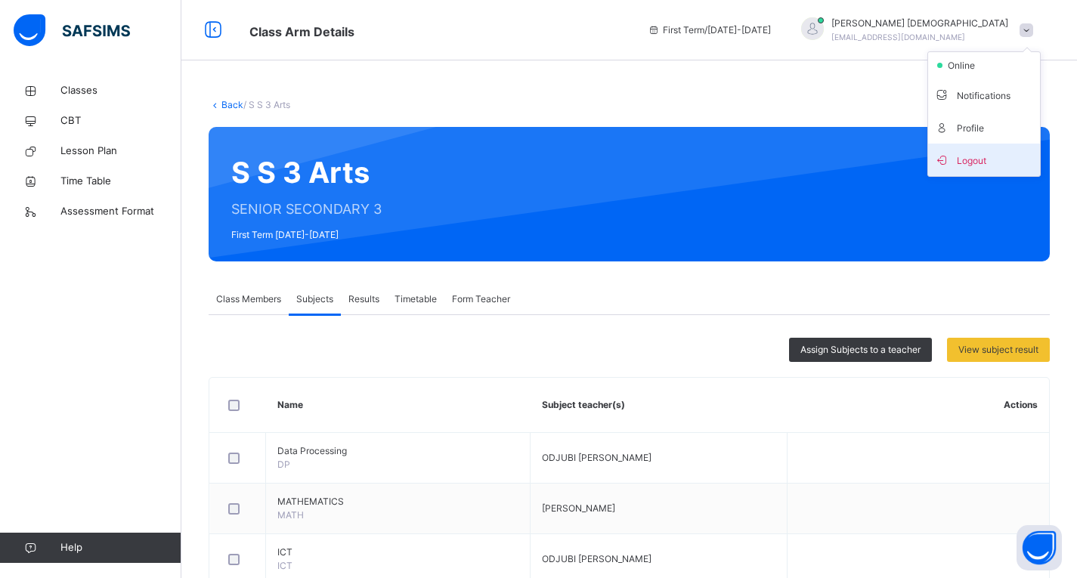
click at [987, 153] on span "Logout" at bounding box center [984, 160] width 100 height 20
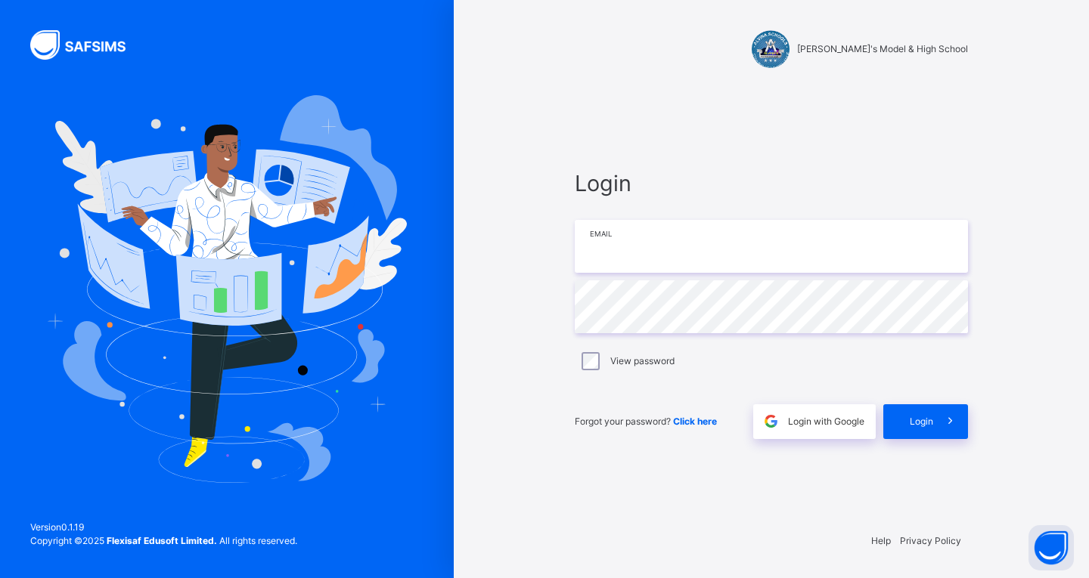
click at [694, 243] on input "email" at bounding box center [771, 246] width 393 height 53
click at [783, 480] on div "Login Email Password View password Forgot your password? Click here Login with …" at bounding box center [770, 303] width 423 height 432
